Goal: Task Accomplishment & Management: Manage account settings

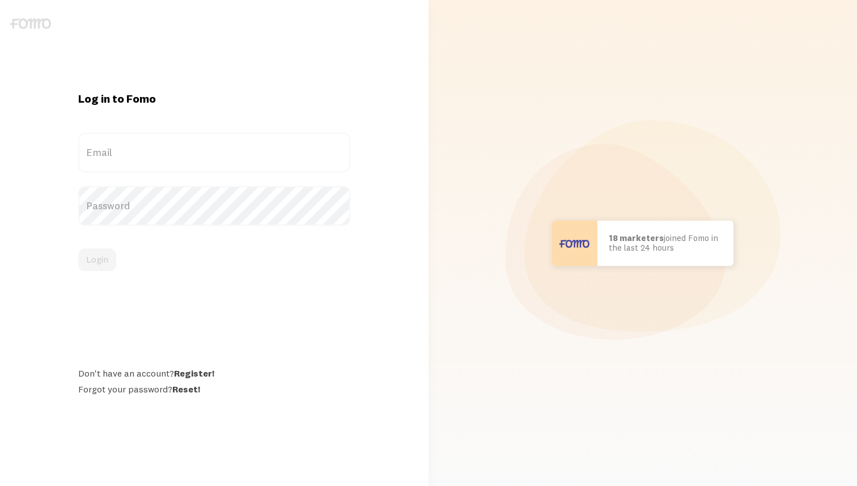
click at [152, 141] on label "Email" at bounding box center [214, 153] width 272 height 40
click at [152, 141] on input "Email" at bounding box center [214, 153] width 272 height 40
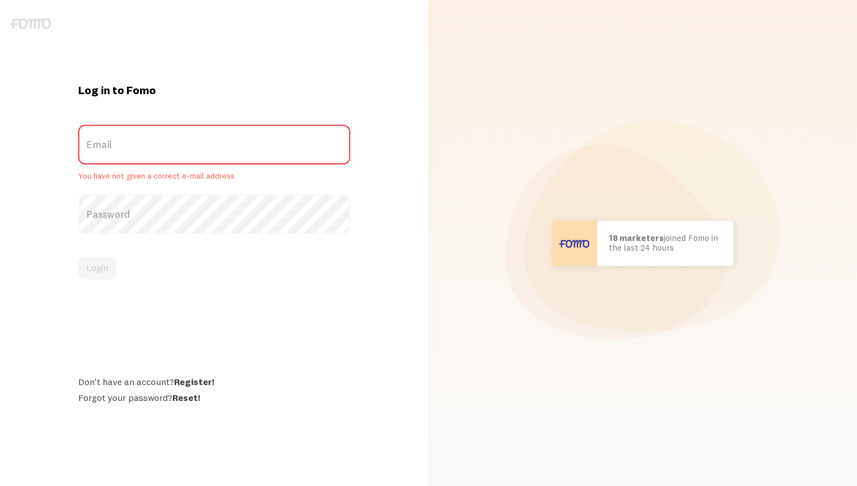
click at [156, 160] on label "Email" at bounding box center [214, 145] width 272 height 40
click at [156, 160] on input "Email" at bounding box center [214, 145] width 272 height 40
click at [168, 148] on label "Email" at bounding box center [214, 145] width 272 height 40
click at [168, 148] on input "Email" at bounding box center [214, 145] width 272 height 40
click at [147, 208] on label "Password" at bounding box center [214, 214] width 272 height 40
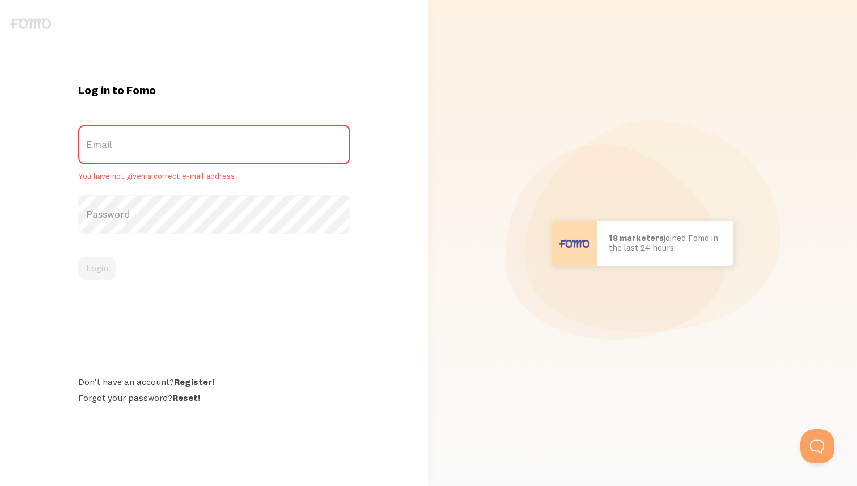
click at [152, 213] on label "Password" at bounding box center [214, 214] width 272 height 40
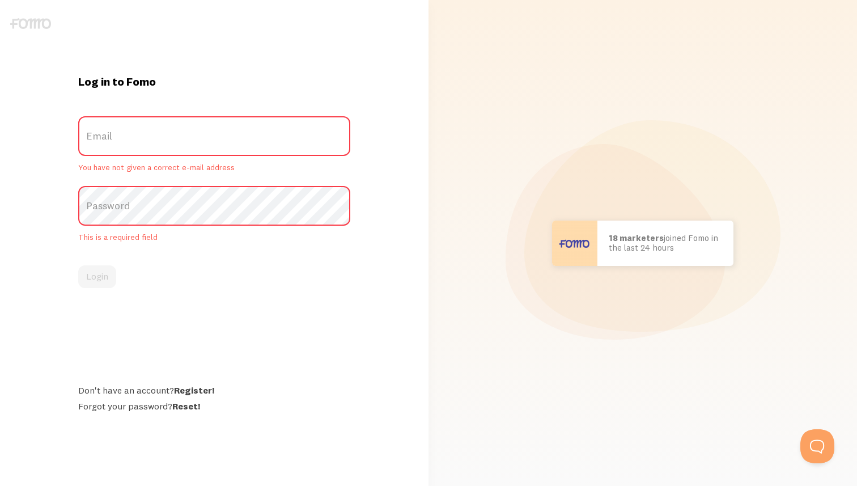
click at [124, 129] on label "Email" at bounding box center [214, 136] width 272 height 40
click at [124, 129] on input "Email" at bounding box center [214, 136] width 272 height 40
click at [124, 129] on label "Email" at bounding box center [214, 136] width 272 height 40
click at [124, 129] on input "Email" at bounding box center [214, 136] width 272 height 40
click at [116, 134] on label "Email" at bounding box center [214, 136] width 272 height 40
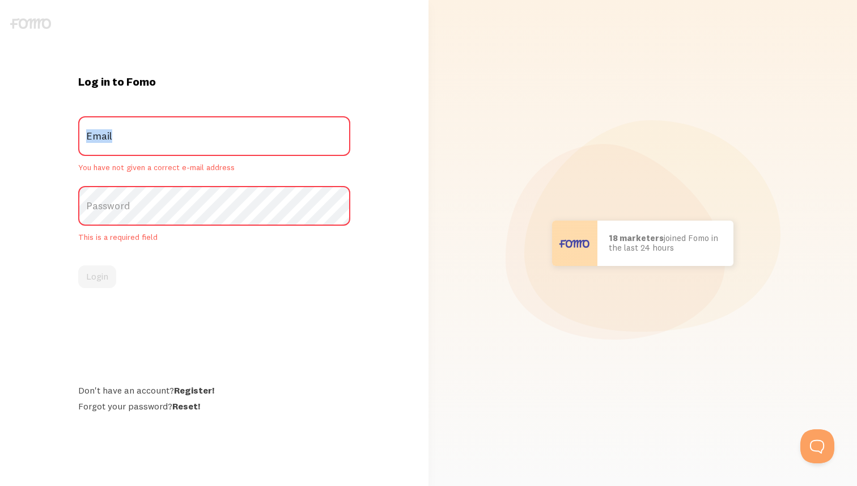
click at [116, 134] on input "Email" at bounding box center [214, 136] width 272 height 40
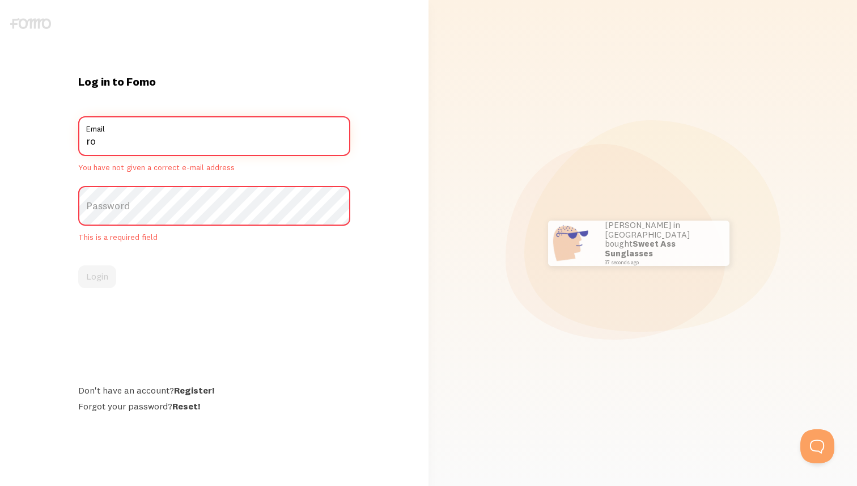
type input "ronu5879@gmail.com"
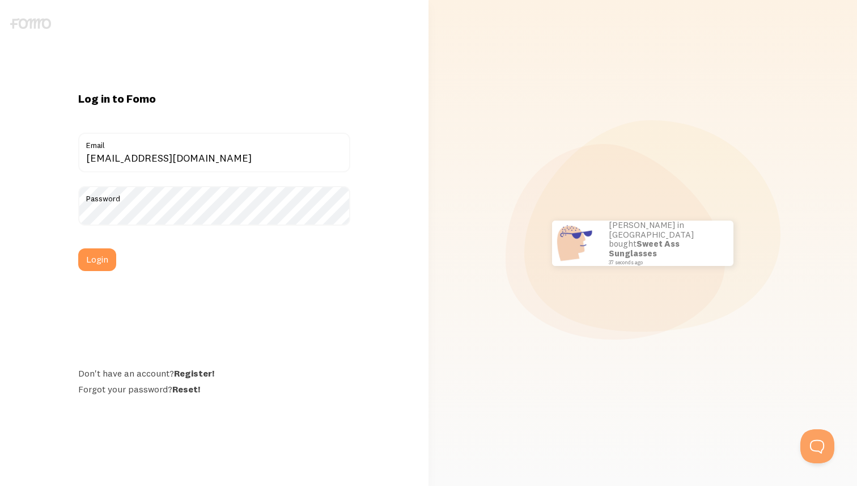
click at [78, 248] on button "Login" at bounding box center [97, 259] width 38 height 23
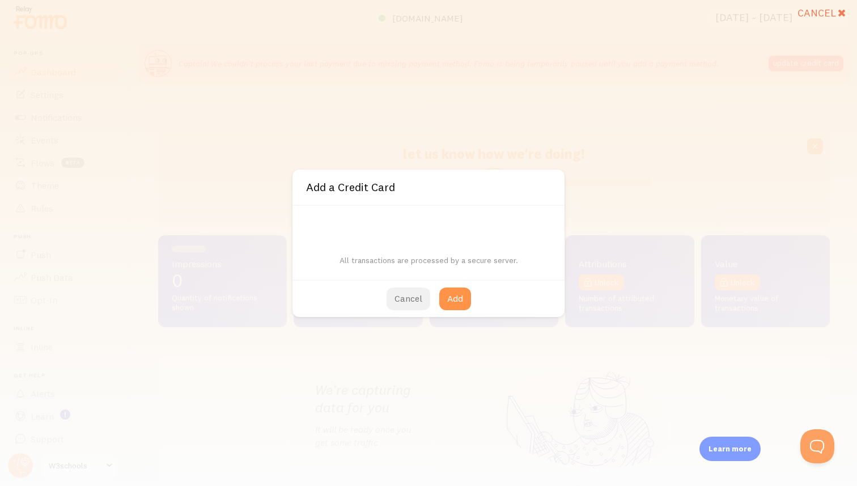
click at [404, 298] on button "Cancel" at bounding box center [408, 298] width 44 height 23
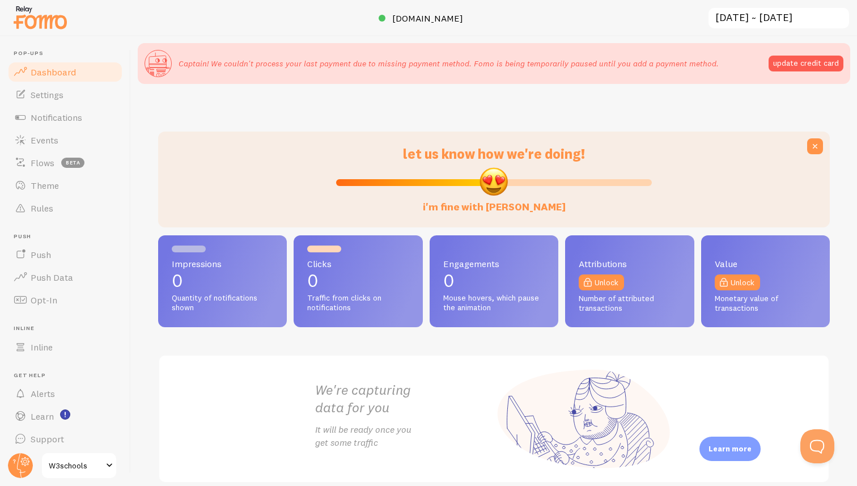
click at [63, 465] on span "W3schools" at bounding box center [76, 465] width 54 height 14
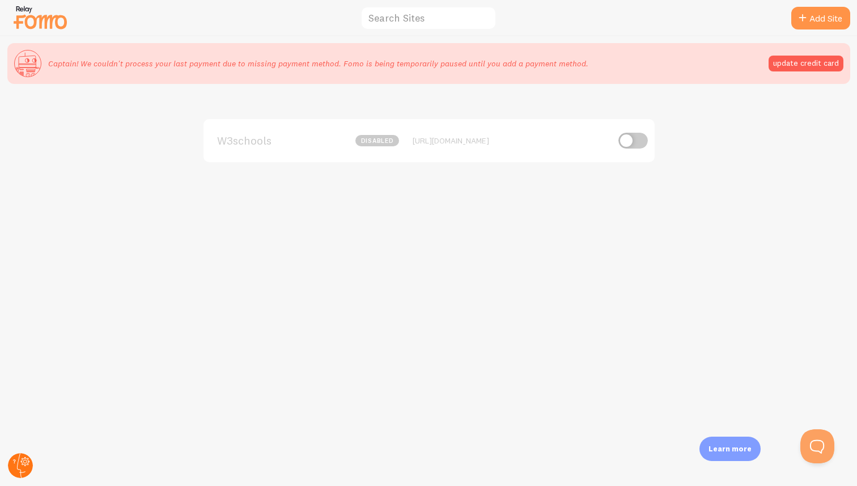
click at [12, 465] on circle at bounding box center [20, 465] width 25 height 25
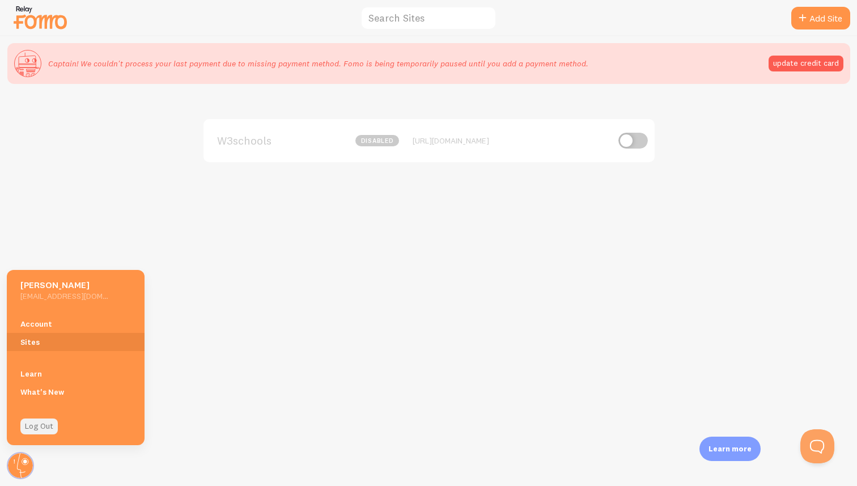
click at [42, 426] on link "Log Out" at bounding box center [38, 426] width 37 height 16
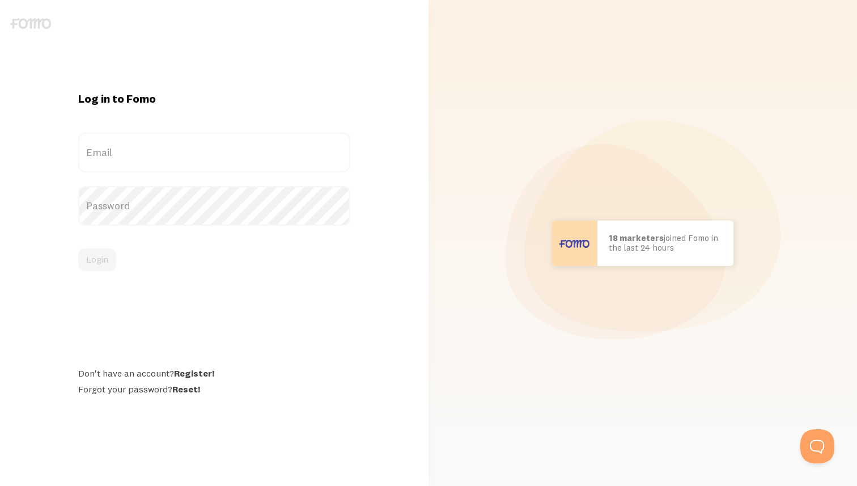
click at [195, 155] on label "Email" at bounding box center [214, 153] width 272 height 40
click at [195, 155] on input "Email" at bounding box center [214, 153] width 272 height 40
